Goal: Find specific page/section: Find specific page/section

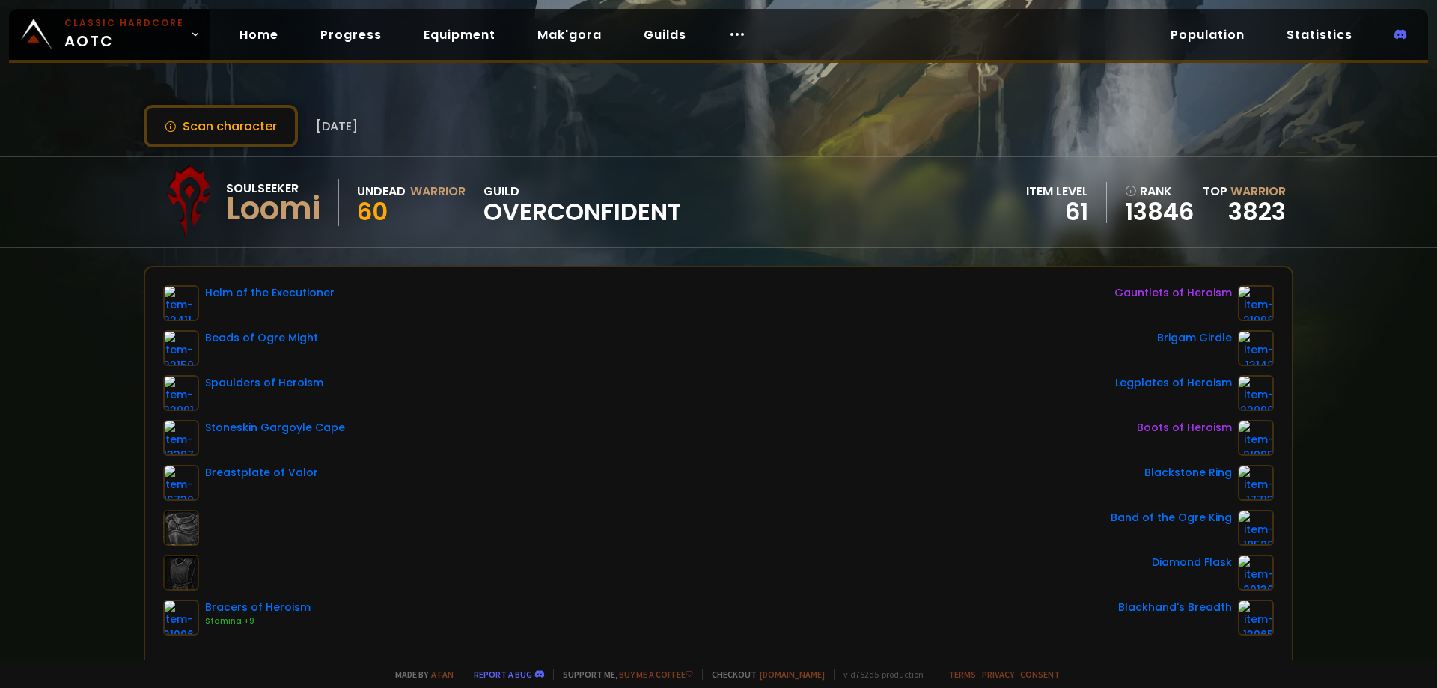
drag, startPoint x: 632, startPoint y: 418, endPoint x: 595, endPoint y: 349, distance: 79.0
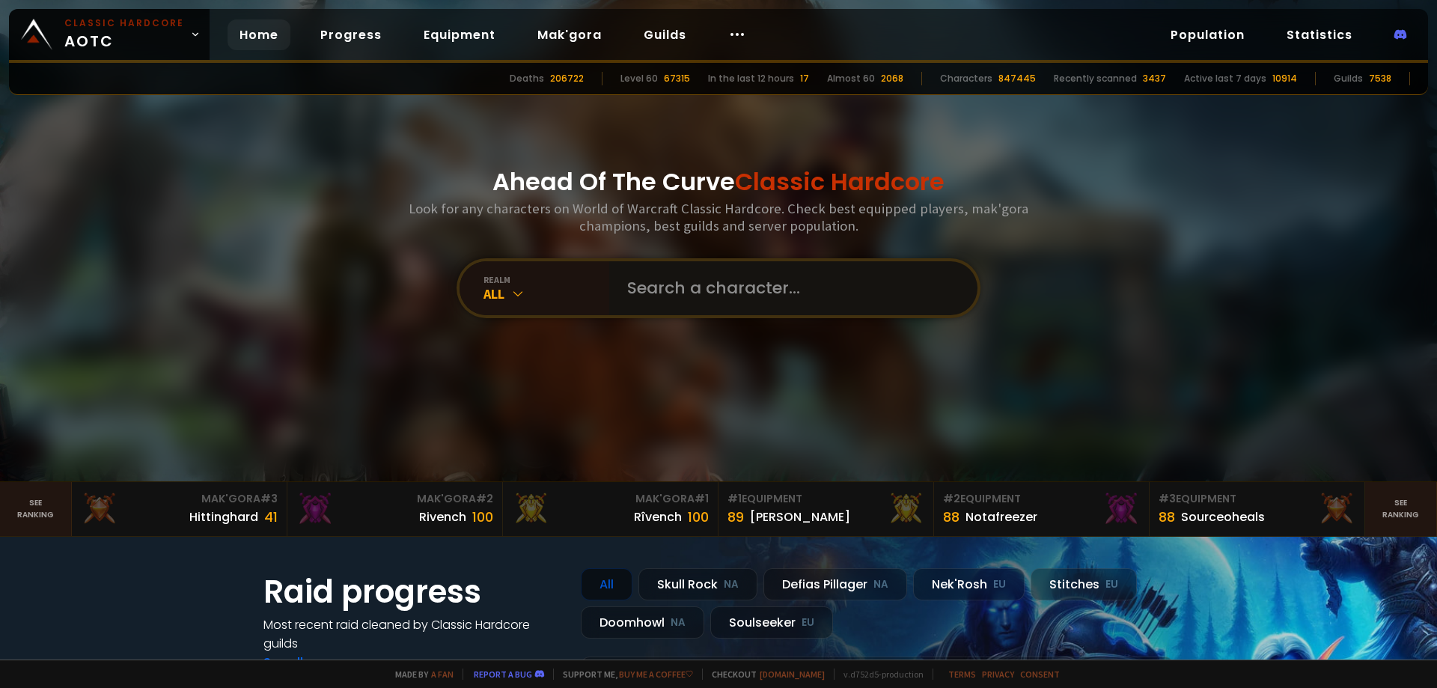
click at [661, 285] on input "text" at bounding box center [788, 288] width 341 height 54
paste input "Bralth"
type input "Bralth"
click at [704, 298] on input "text" at bounding box center [788, 288] width 341 height 54
paste input "Leodon"
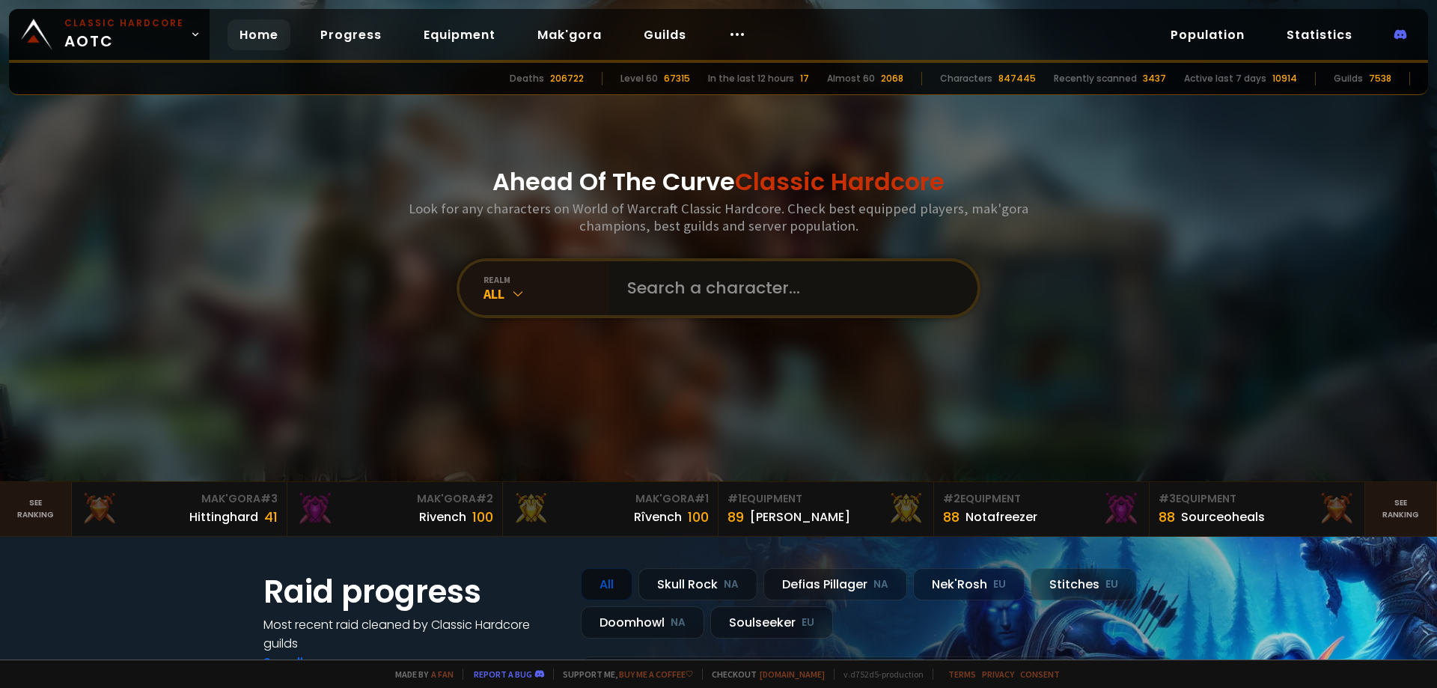
type input "Leodon"
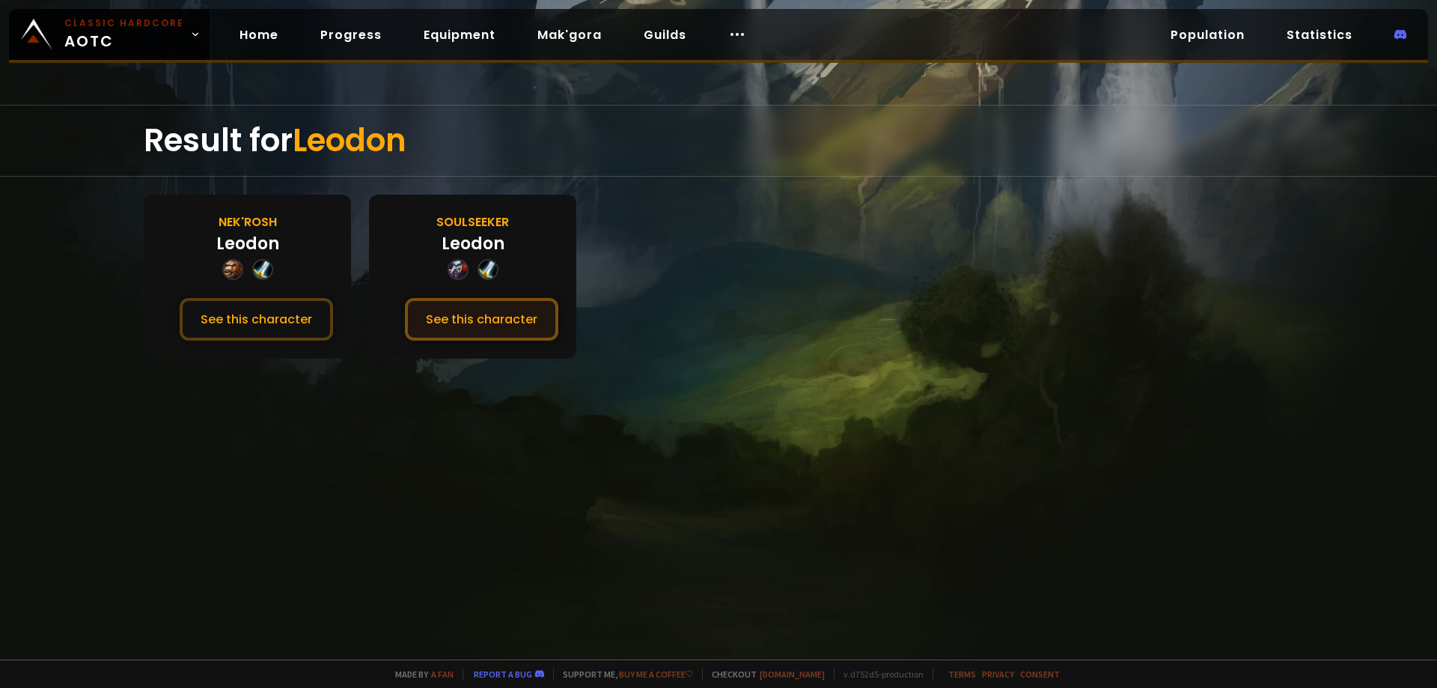
click at [488, 332] on button "See this character" at bounding box center [481, 319] width 153 height 43
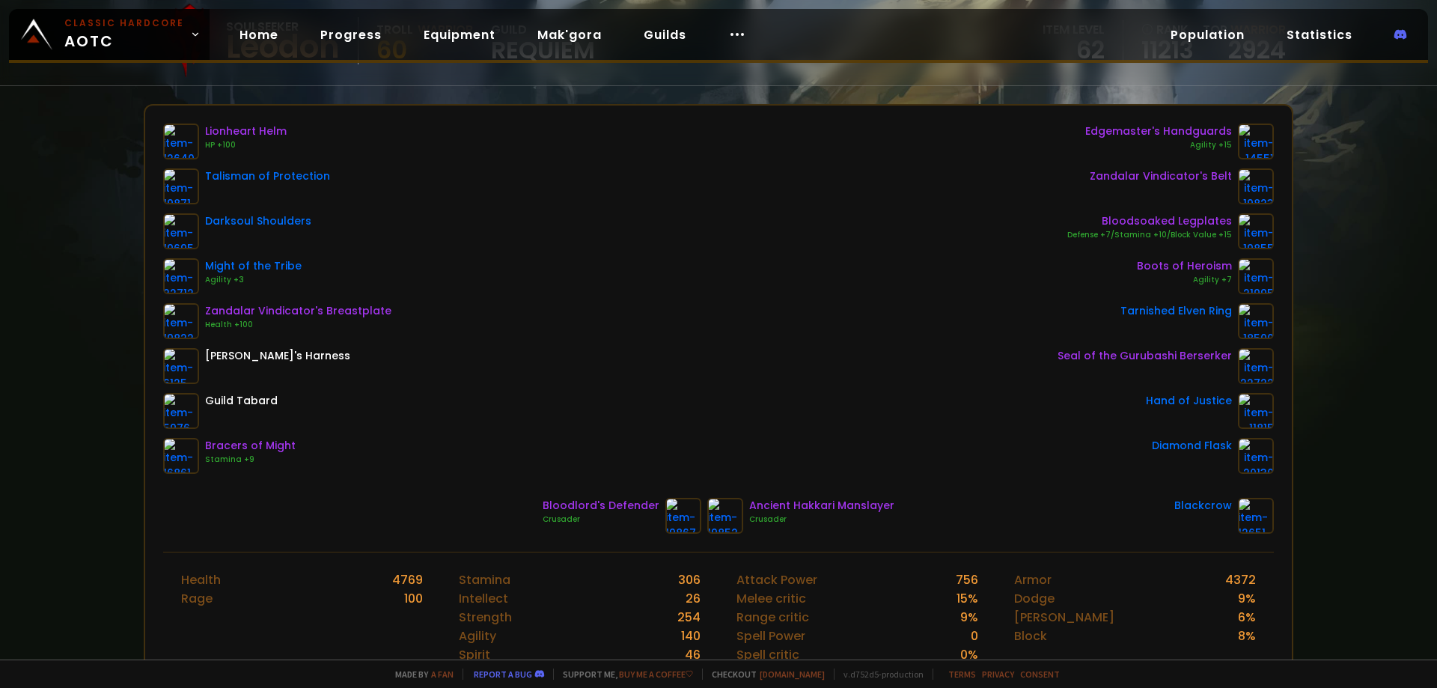
scroll to position [150, 0]
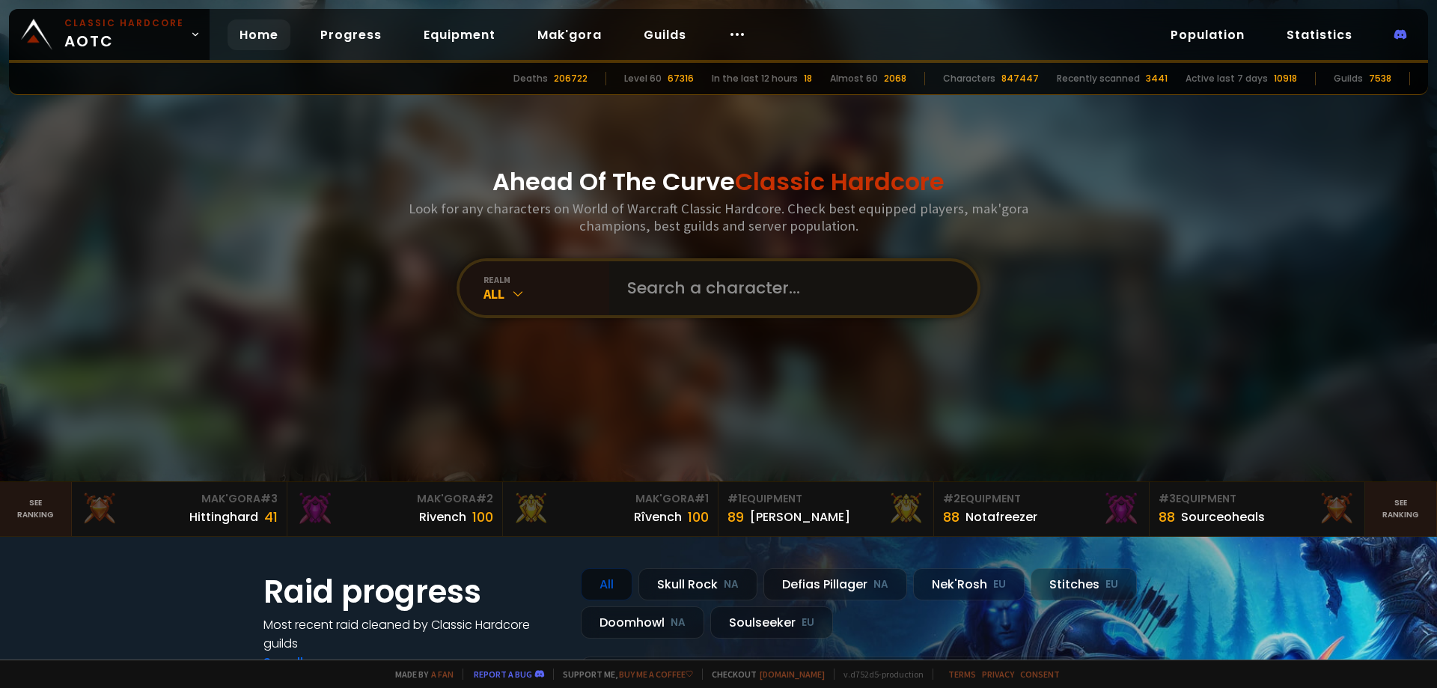
click at [703, 282] on input "text" at bounding box center [788, 288] width 341 height 54
paste input "Mladm"
type input "Mladm"
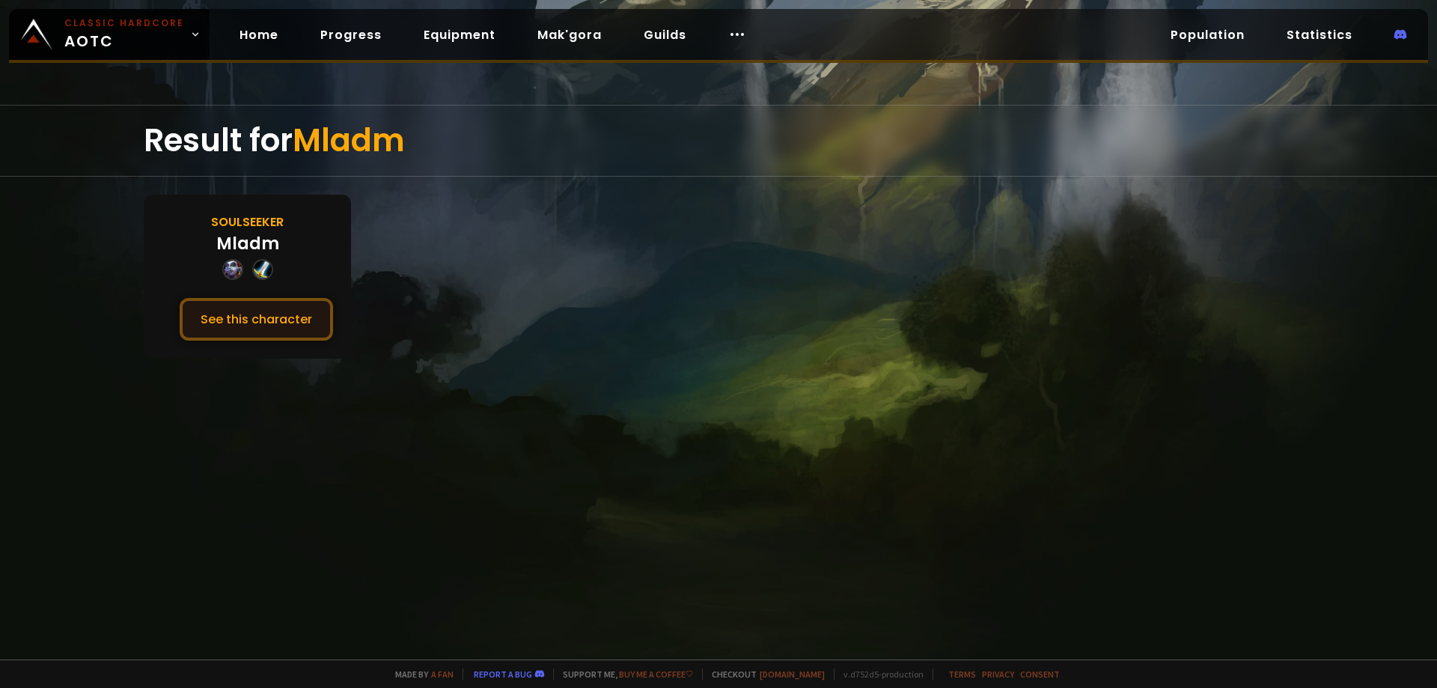
click at [298, 314] on button "See this character" at bounding box center [256, 319] width 153 height 43
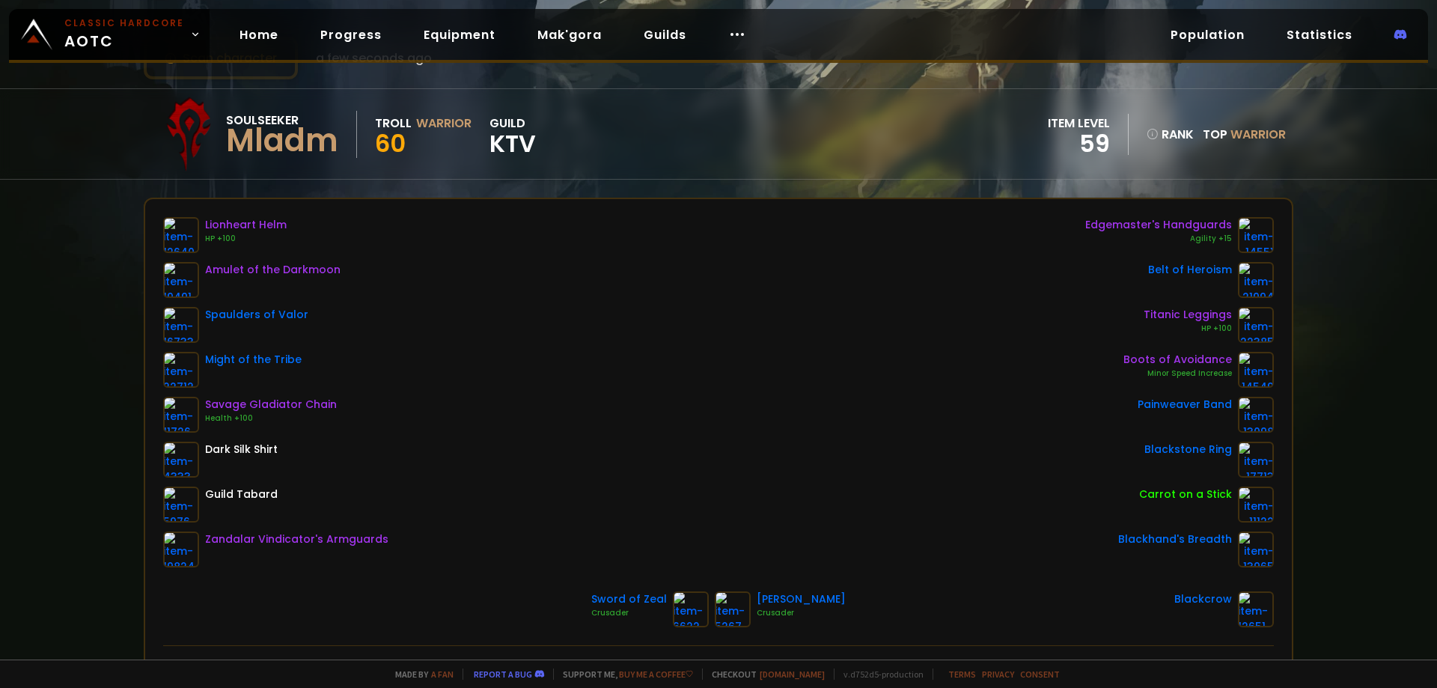
scroll to position [75, 0]
